Goal: Complete application form

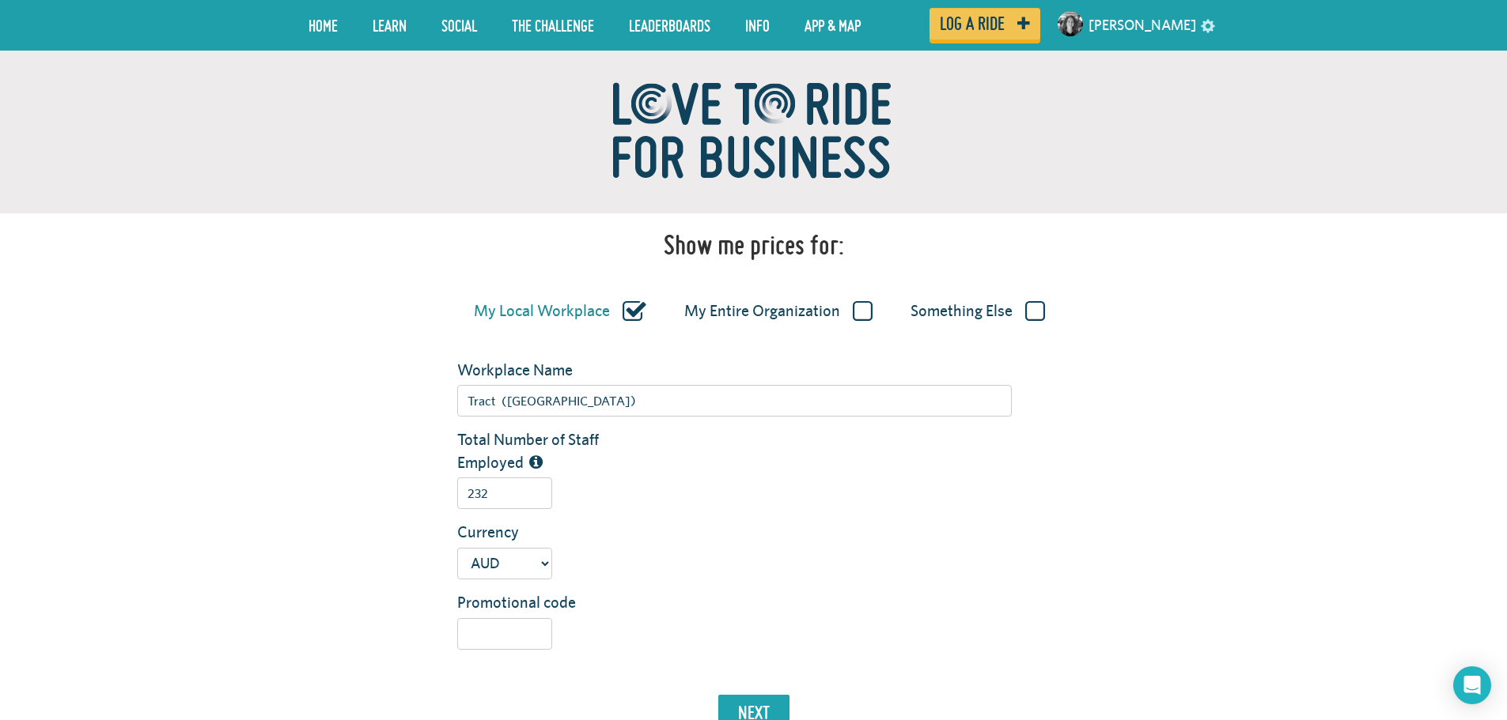
scroll to position [237, 0]
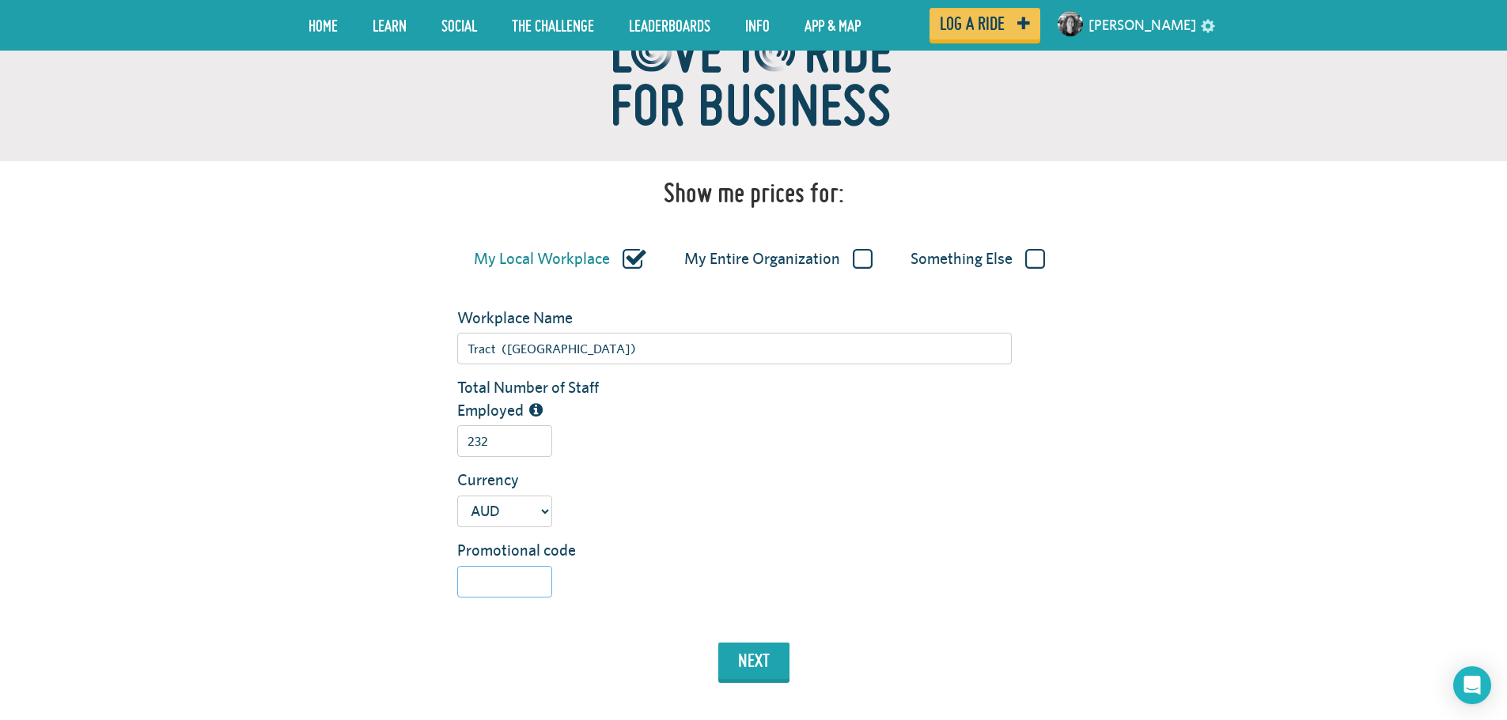
click at [524, 583] on input "Promotional code" at bounding box center [504, 582] width 95 height 32
click at [861, 437] on div "232" at bounding box center [734, 441] width 578 height 32
click at [858, 260] on label "My Entire Organization" at bounding box center [778, 259] width 188 height 21
click at [0, 0] on input "My Entire Organization" at bounding box center [0, 0] width 0 height 0
type input "Tract Consultants"
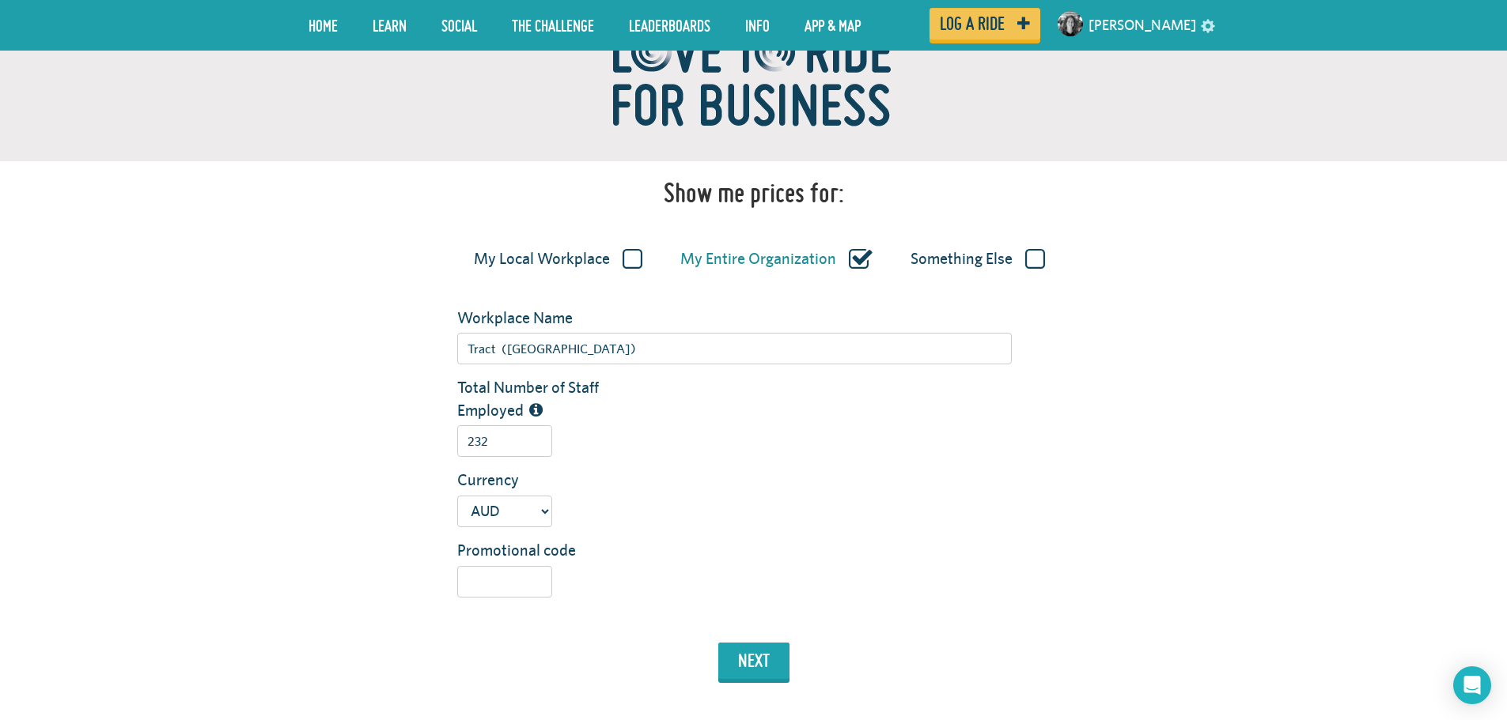
type input "269"
click at [638, 249] on label "My Local Workplace" at bounding box center [558, 259] width 168 height 21
click at [0, 0] on input "My Local Workplace" at bounding box center [0, 0] width 0 height 0
type input "Tract ([GEOGRAPHIC_DATA])"
type input "232"
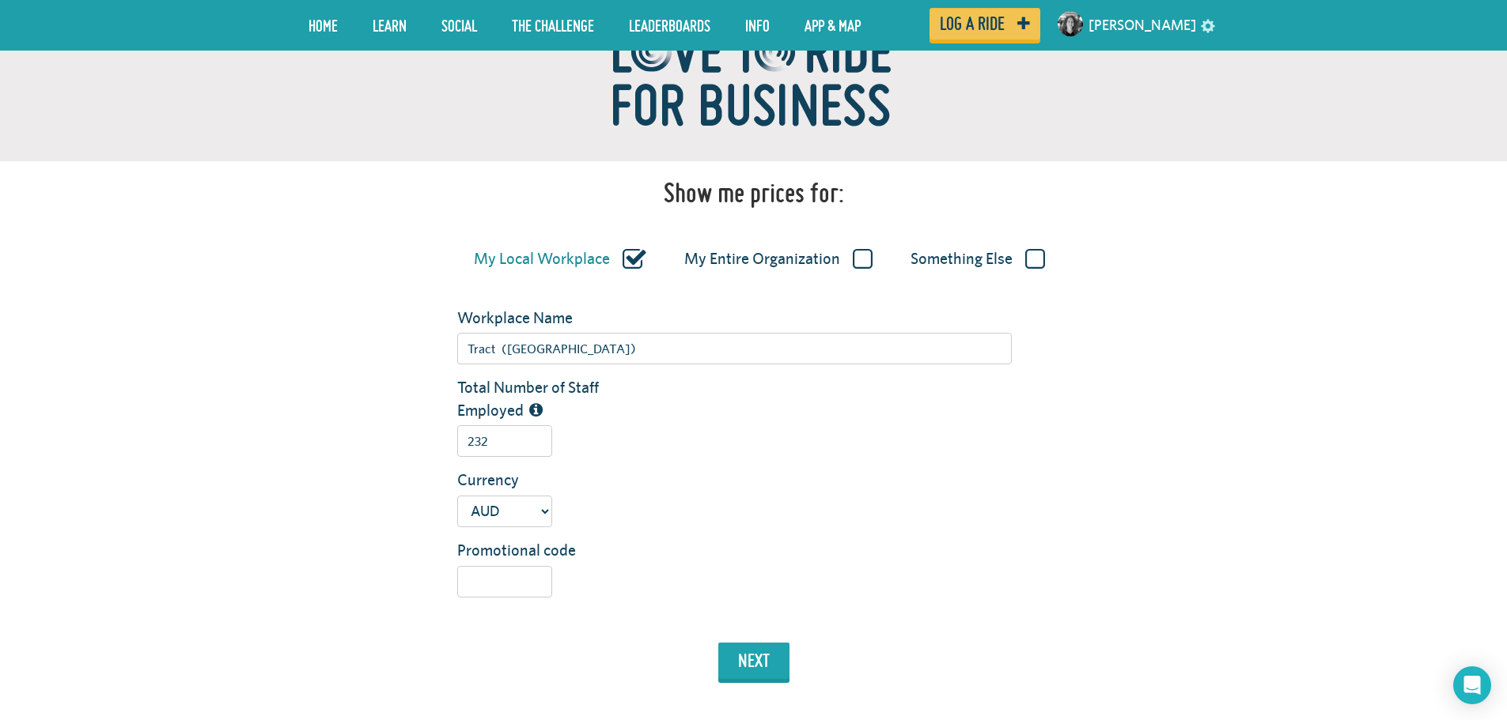
click at [856, 256] on label "My Entire Organization" at bounding box center [778, 259] width 188 height 21
click at [0, 0] on input "My Entire Organization" at bounding box center [0, 0] width 0 height 0
type input "Tract Consultants"
type input "269"
click at [526, 516] on select "USD GBP AUD NZD EUR CAD" at bounding box center [504, 512] width 95 height 32
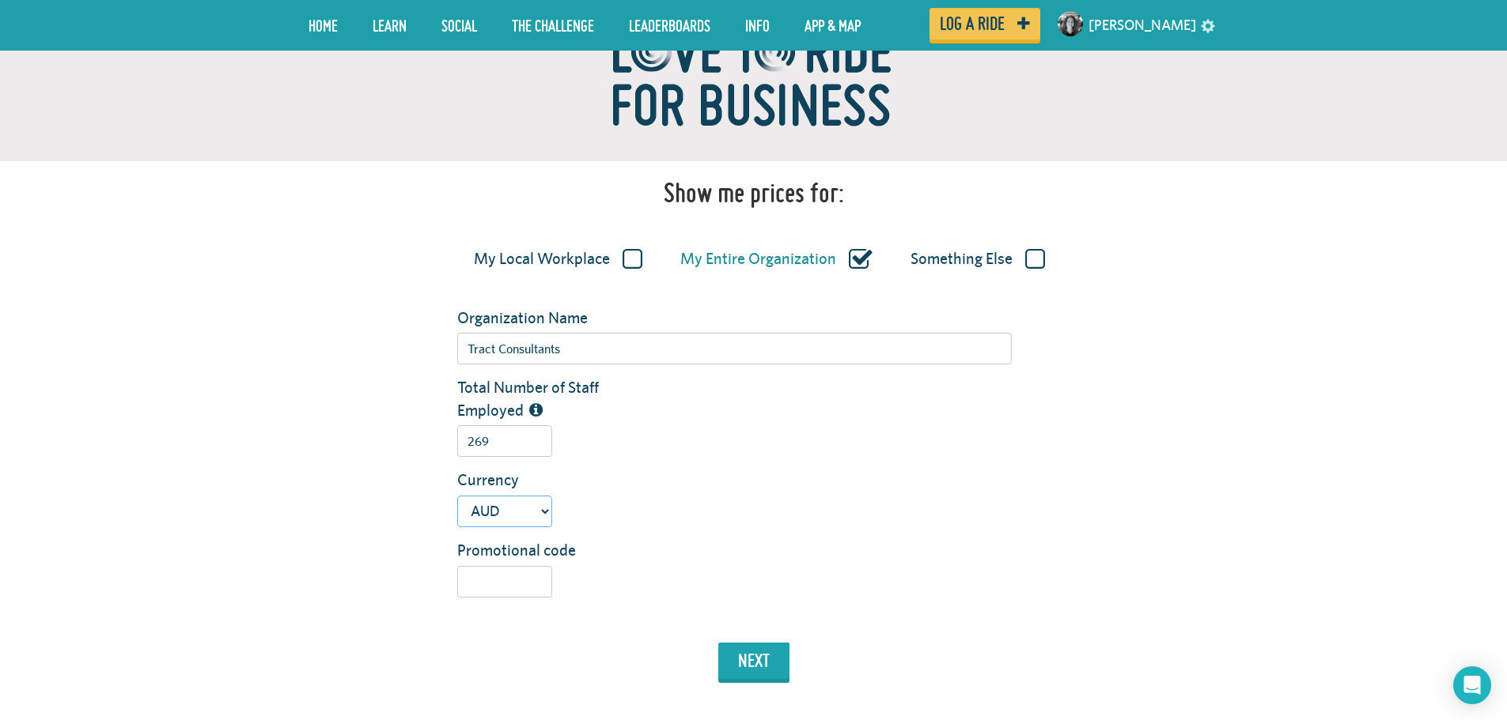
click at [526, 516] on select "USD GBP AUD NZD EUR CAD" at bounding box center [504, 512] width 95 height 32
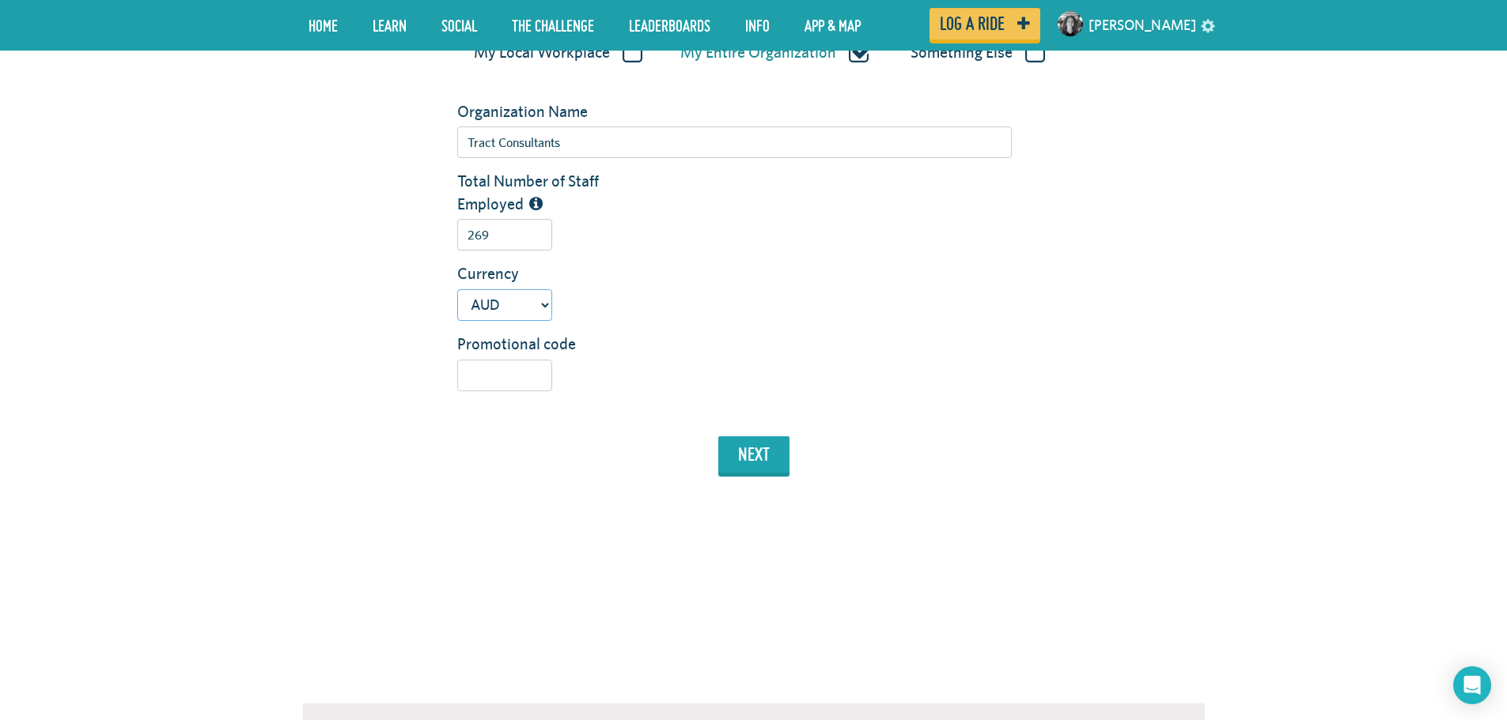
scroll to position [316, 0]
